Goal: Information Seeking & Learning: Learn about a topic

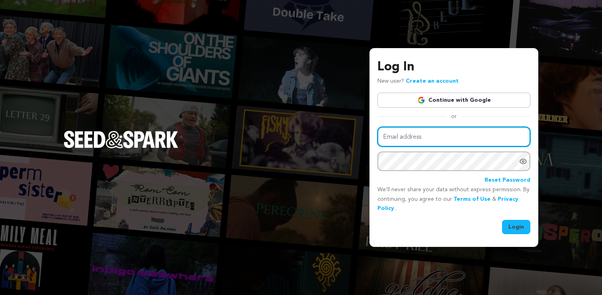
click at [429, 137] on input "Email address" at bounding box center [453, 137] width 153 height 20
type input "oopsiedaisyfilm@gmail.com"
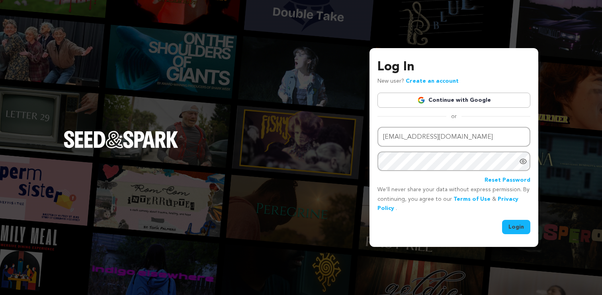
click at [524, 222] on button "Login" at bounding box center [516, 227] width 28 height 14
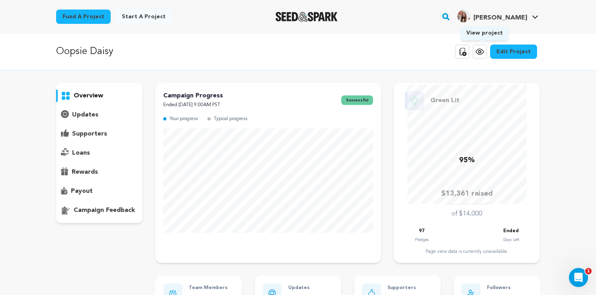
click at [479, 51] on icon at bounding box center [480, 52] width 8 height 6
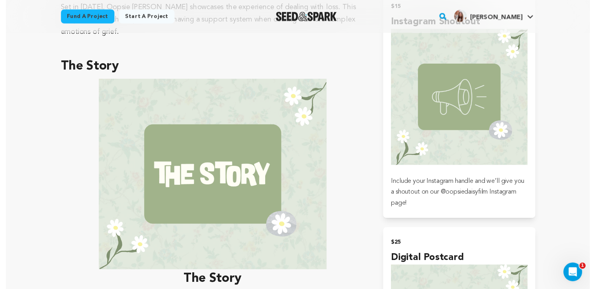
scroll to position [367, 0]
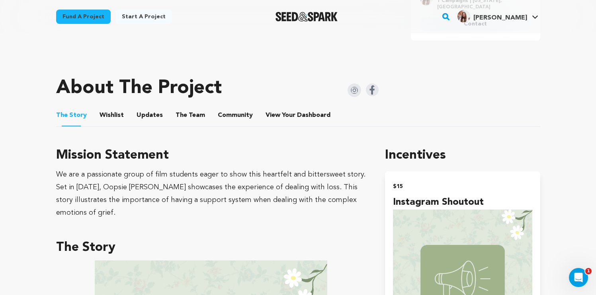
click at [219, 125] on li "Community Community" at bounding box center [235, 115] width 35 height 22
click at [226, 121] on button "Community" at bounding box center [235, 116] width 19 height 19
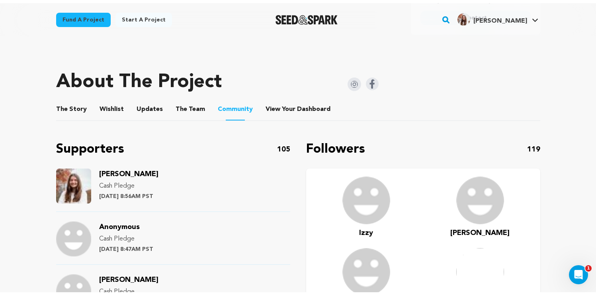
scroll to position [335, 0]
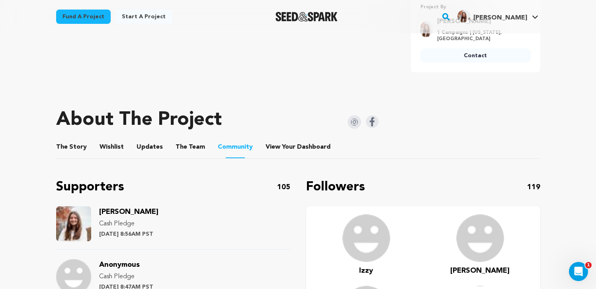
click at [73, 148] on button "The Story" at bounding box center [71, 148] width 19 height 19
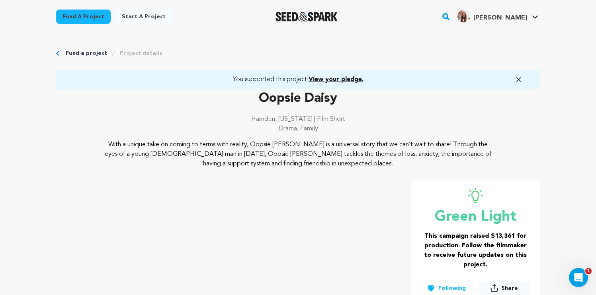
click at [520, 76] on icon "button" at bounding box center [519, 80] width 8 height 8
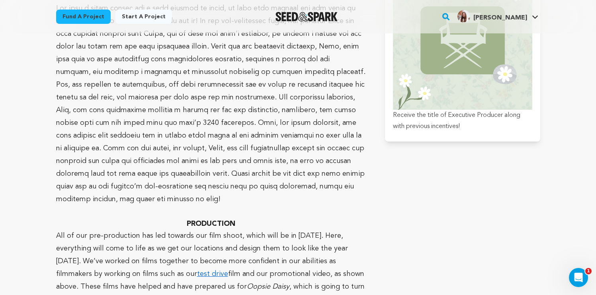
scroll to position [2746, 0]
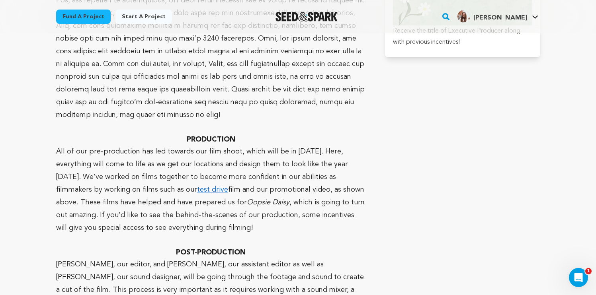
click at [197, 186] on link "test drive" at bounding box center [212, 189] width 31 height 7
click at [287, 151] on p "All of our pre-production has led towards our film shoot, which will be in Febr…" at bounding box center [211, 189] width 310 height 89
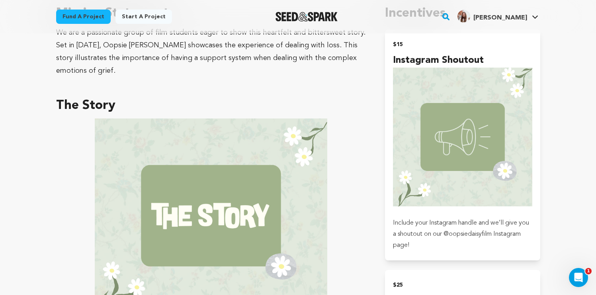
scroll to position [280, 0]
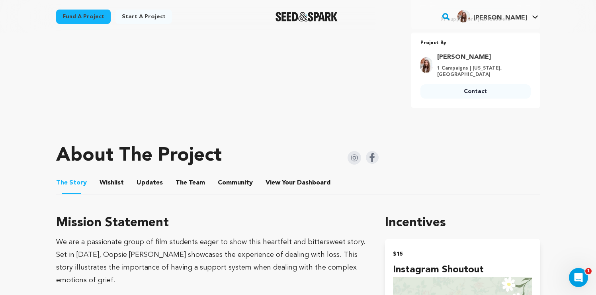
click at [183, 182] on button "The Team" at bounding box center [190, 184] width 19 height 19
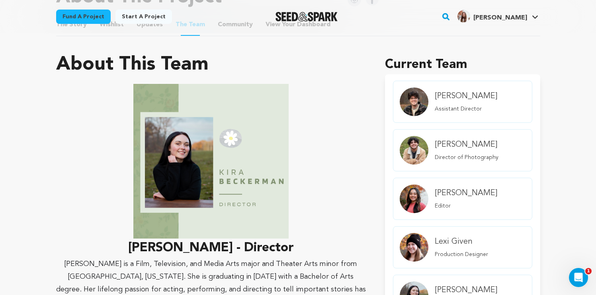
scroll to position [219, 0]
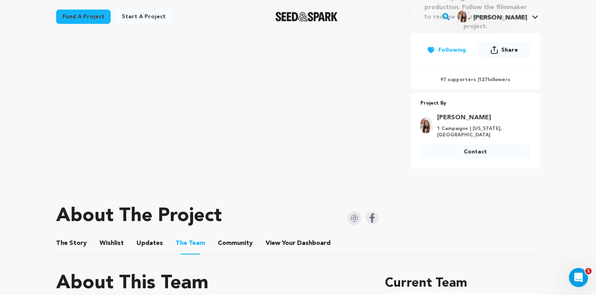
click at [152, 243] on button "Updates" at bounding box center [149, 245] width 19 height 19
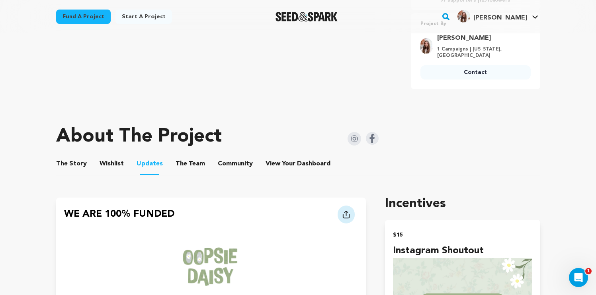
scroll to position [258, 0]
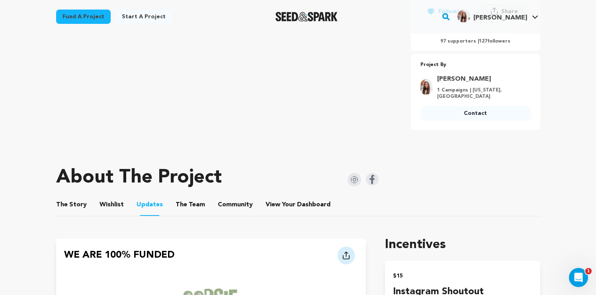
click at [111, 207] on button "Wishlist" at bounding box center [111, 206] width 19 height 19
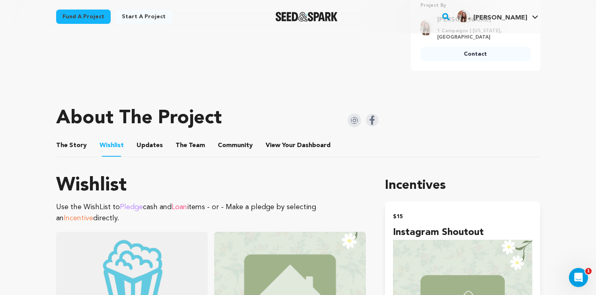
scroll to position [276, 0]
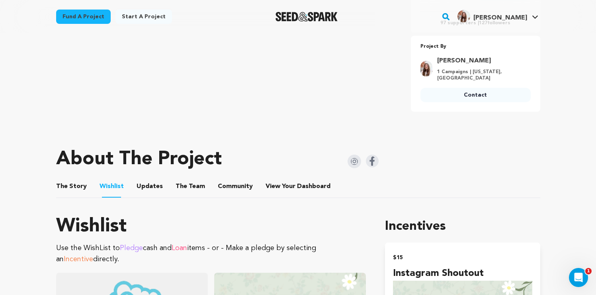
click at [79, 185] on button "The Story" at bounding box center [71, 188] width 19 height 19
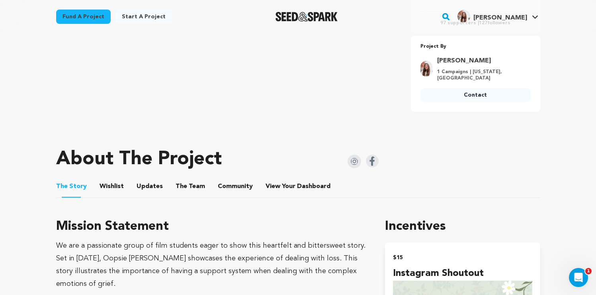
click at [353, 162] on img at bounding box center [355, 162] width 14 height 14
click at [375, 164] on img at bounding box center [372, 161] width 13 height 13
